Goal: Find specific fact: Find specific fact

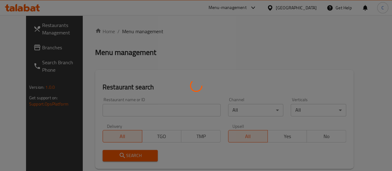
click at [126, 109] on div at bounding box center [196, 85] width 392 height 171
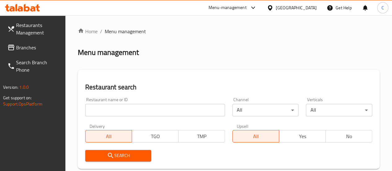
click at [126, 110] on input "search" at bounding box center [155, 110] width 140 height 12
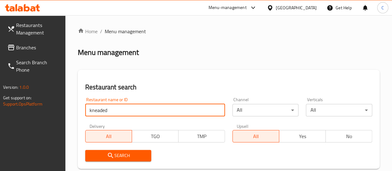
type input "kneaded"
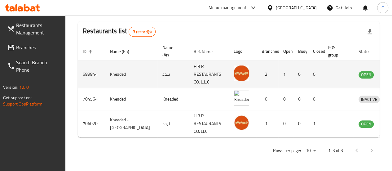
scroll to position [159, 0]
click at [93, 71] on td "689844" at bounding box center [91, 74] width 27 height 27
click at [94, 71] on td "689844" at bounding box center [91, 74] width 27 height 27
copy td "689844"
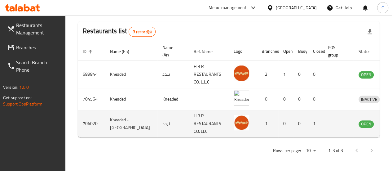
click at [87, 119] on td "706020" at bounding box center [91, 123] width 27 height 27
copy td "706020"
